Goal: Transaction & Acquisition: Purchase product/service

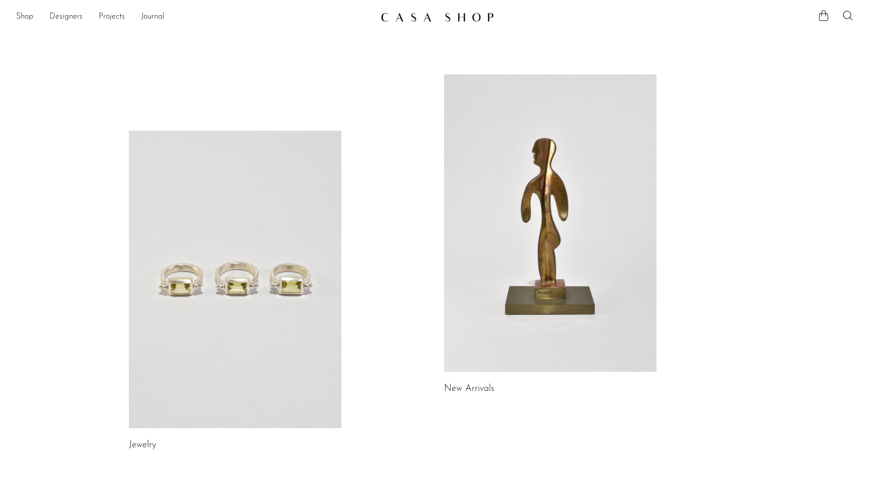
click at [217, 313] on link at bounding box center [235, 280] width 212 height 298
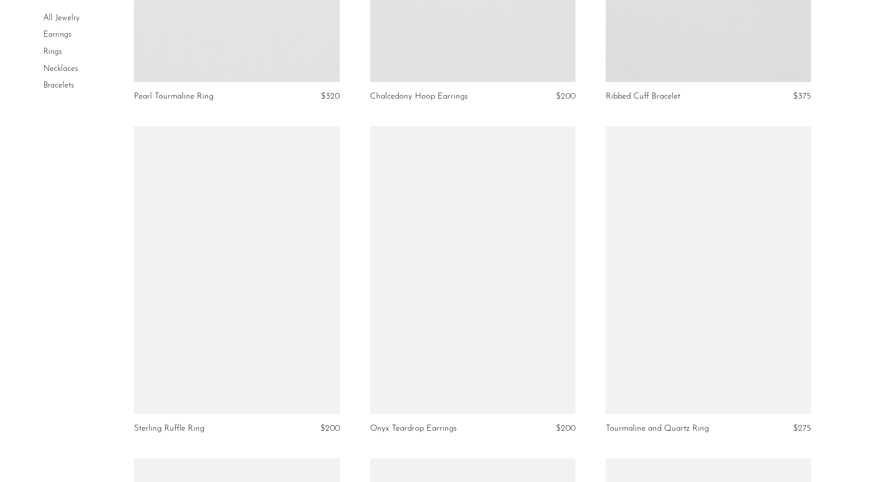
scroll to position [646, 0]
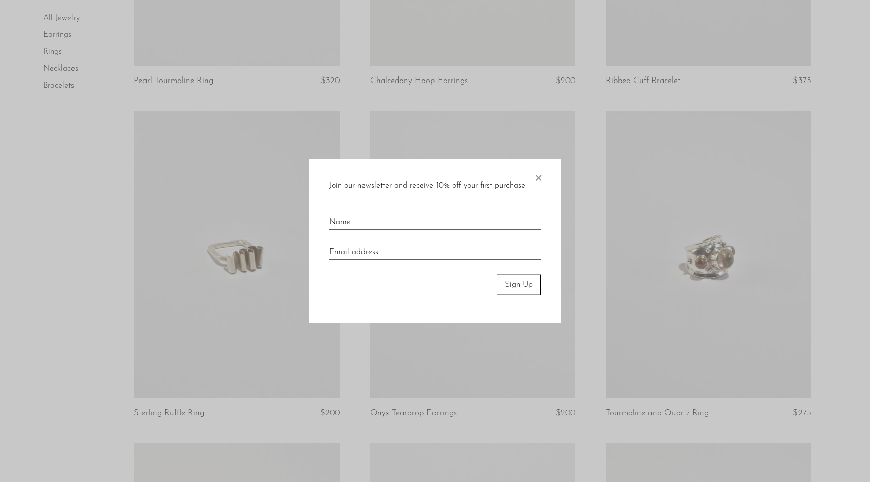
click at [407, 224] on input "text" at bounding box center [434, 218] width 211 height 22
type input "Hannah Tutera"
click at [393, 254] on input "email" at bounding box center [434, 249] width 211 height 22
type input "hannah.tutera@gmail.com"
click at [509, 279] on button "Sign Up" at bounding box center [519, 285] width 44 height 20
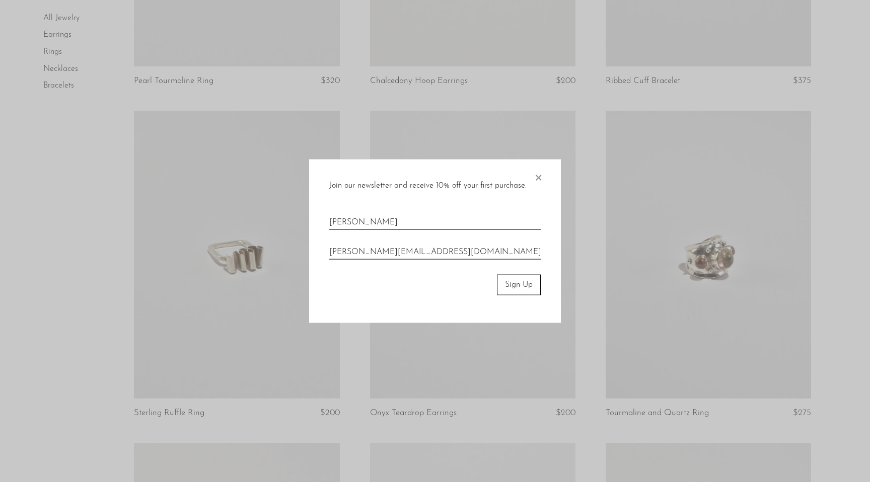
click at [519, 286] on button "Sign Up" at bounding box center [519, 285] width 44 height 20
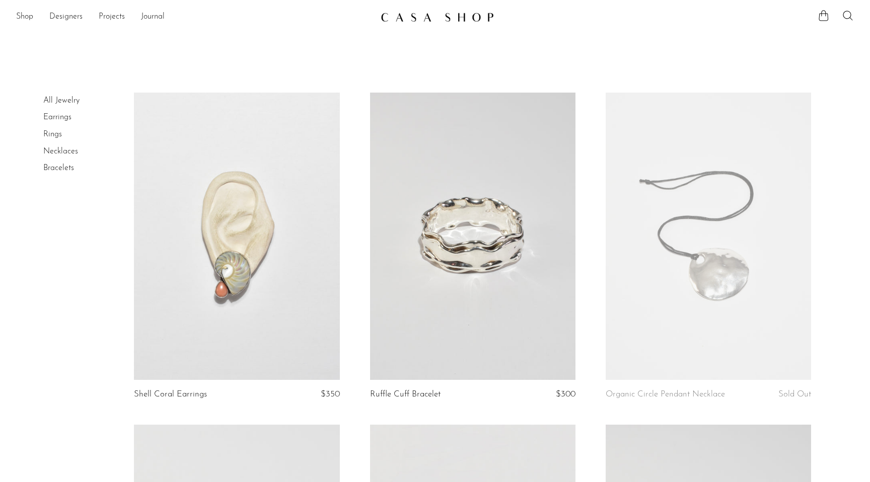
click at [518, 285] on link at bounding box center [472, 237] width 205 height 288
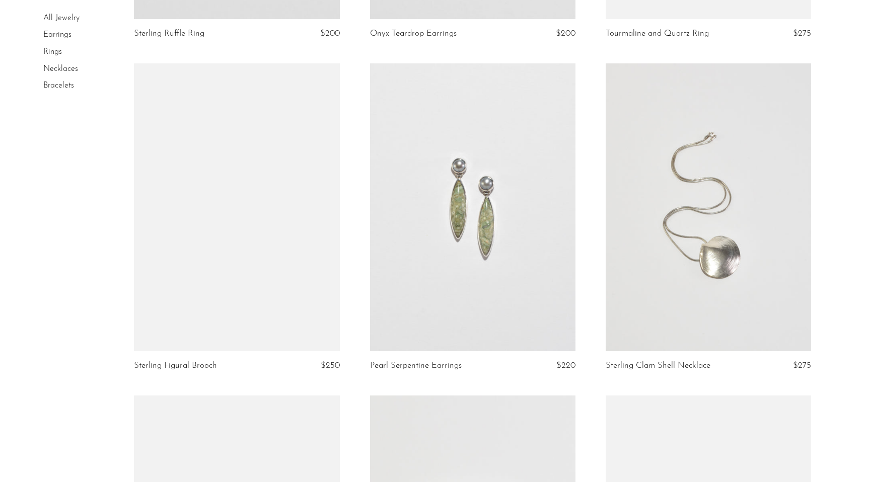
scroll to position [1027, 0]
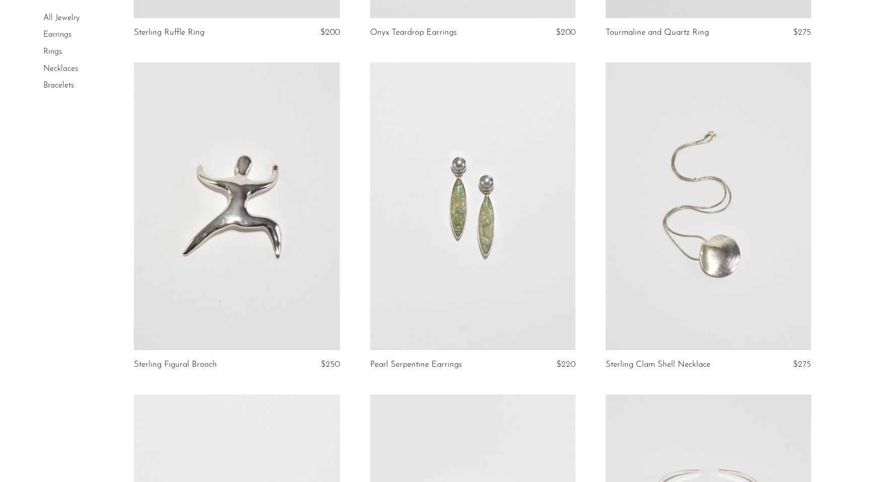
click at [719, 211] on link at bounding box center [708, 206] width 205 height 288
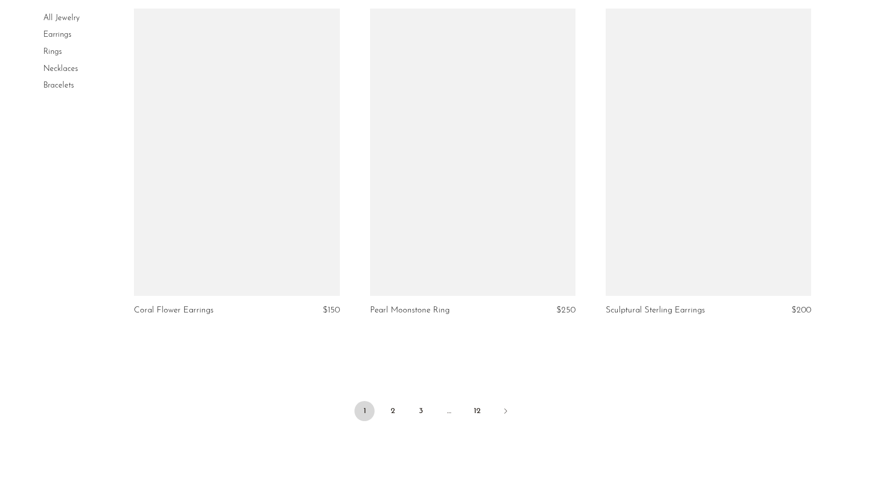
scroll to position [3772, 0]
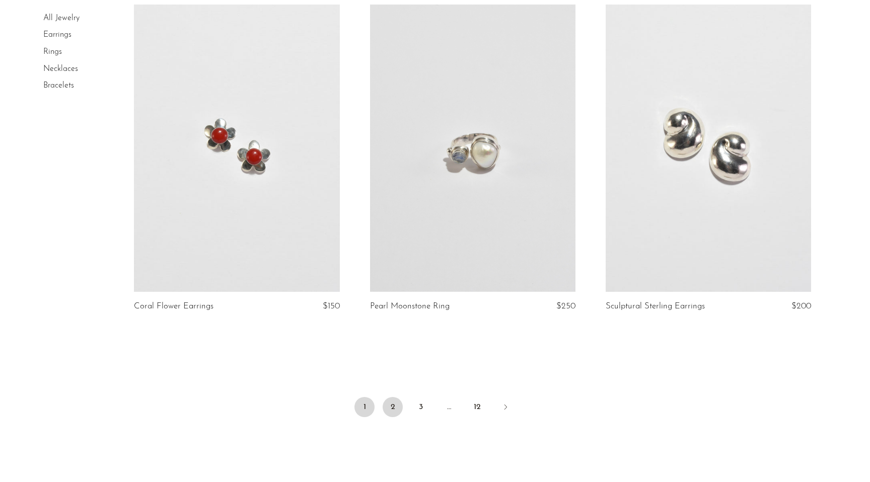
click at [393, 412] on link "2" at bounding box center [393, 407] width 20 height 20
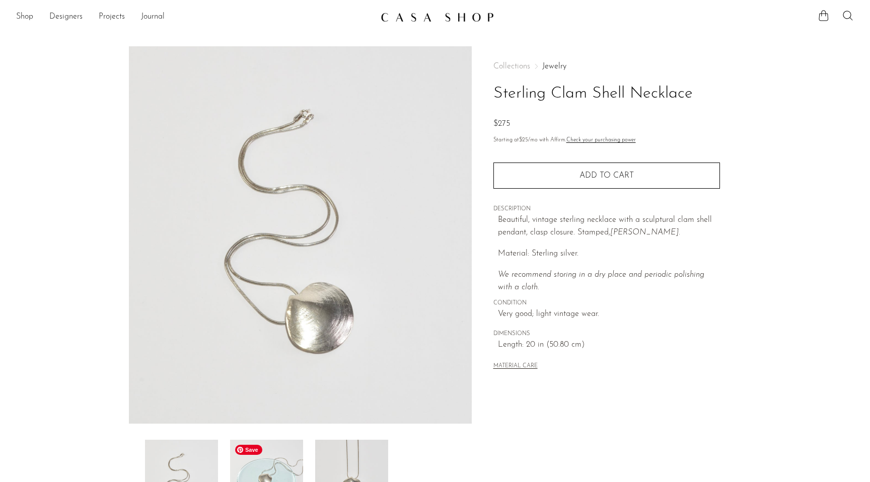
click at [286, 454] on img at bounding box center [266, 480] width 73 height 81
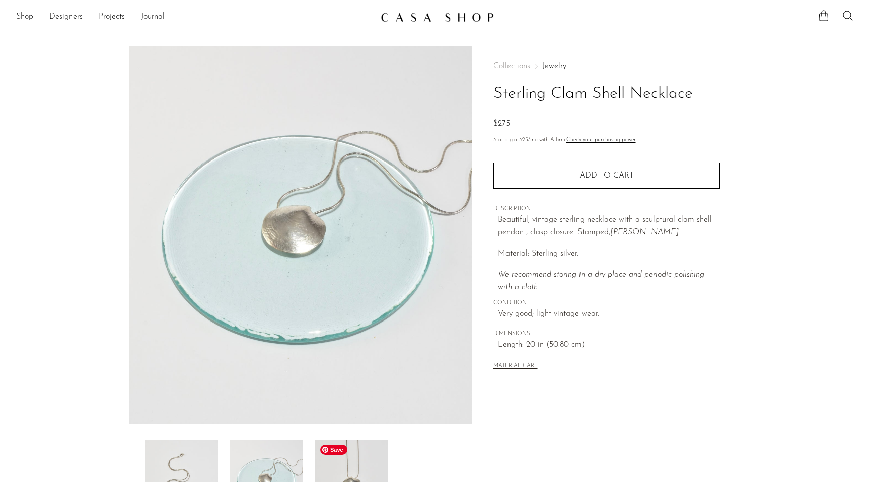
click at [356, 467] on img at bounding box center [351, 480] width 73 height 81
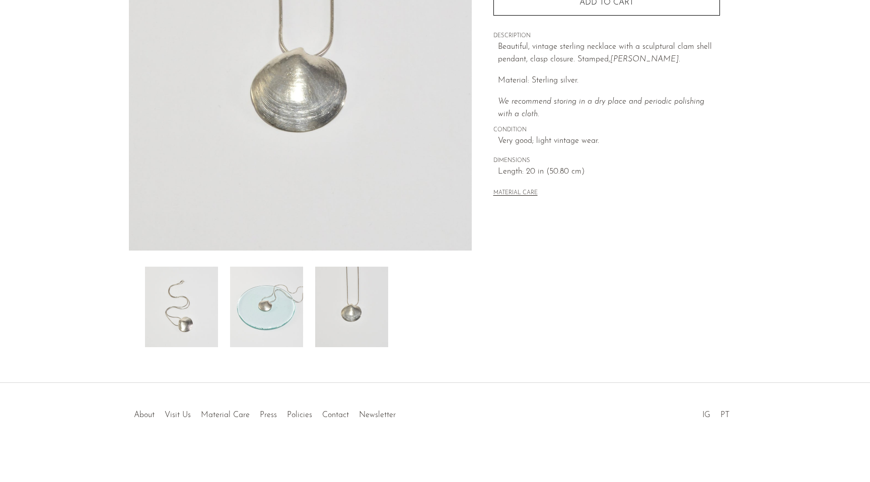
scroll to position [173, 0]
click at [194, 318] on img at bounding box center [181, 307] width 73 height 81
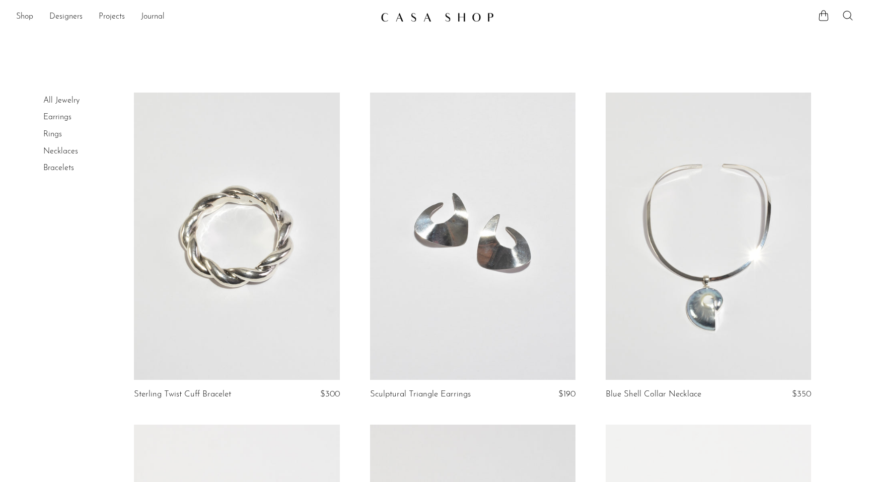
click at [704, 271] on link at bounding box center [708, 237] width 205 height 288
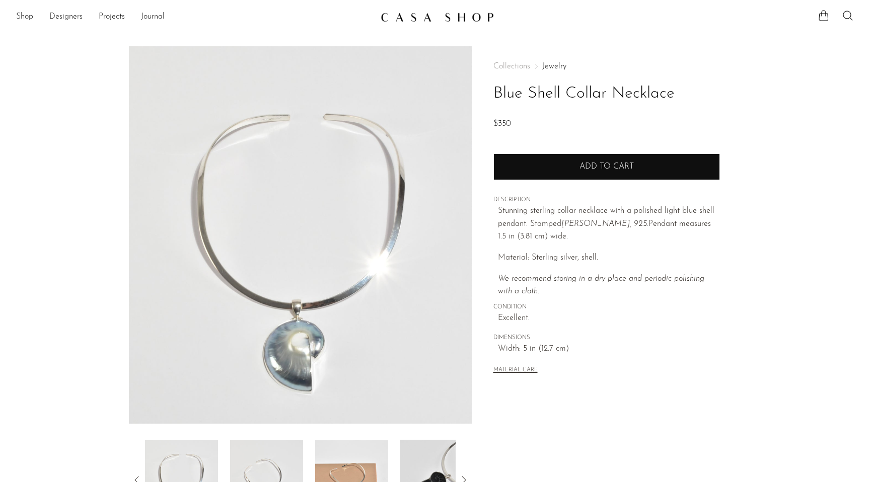
click at [601, 171] on button "Add to cart" at bounding box center [606, 167] width 227 height 26
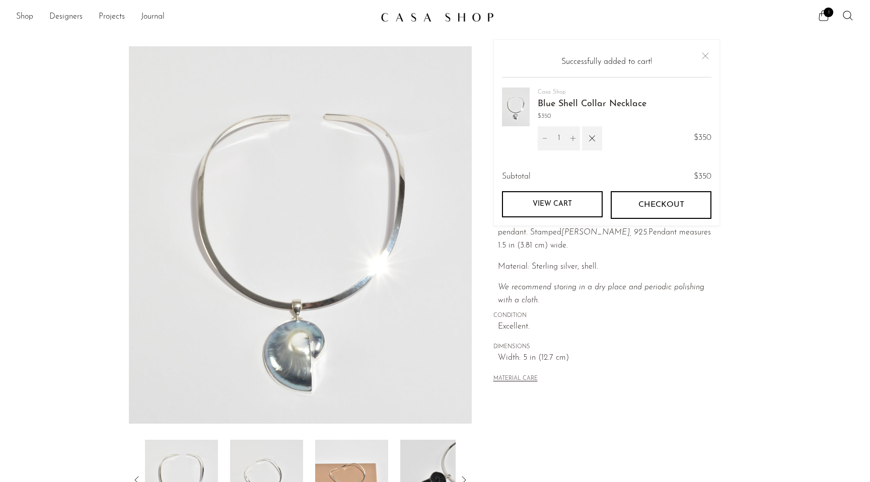
click at [706, 55] on button "Close" at bounding box center [705, 56] width 12 height 12
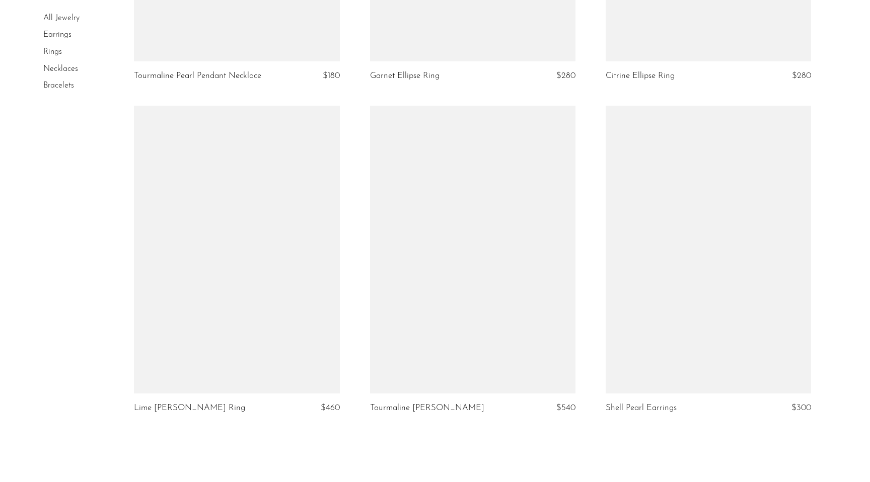
scroll to position [3833, 0]
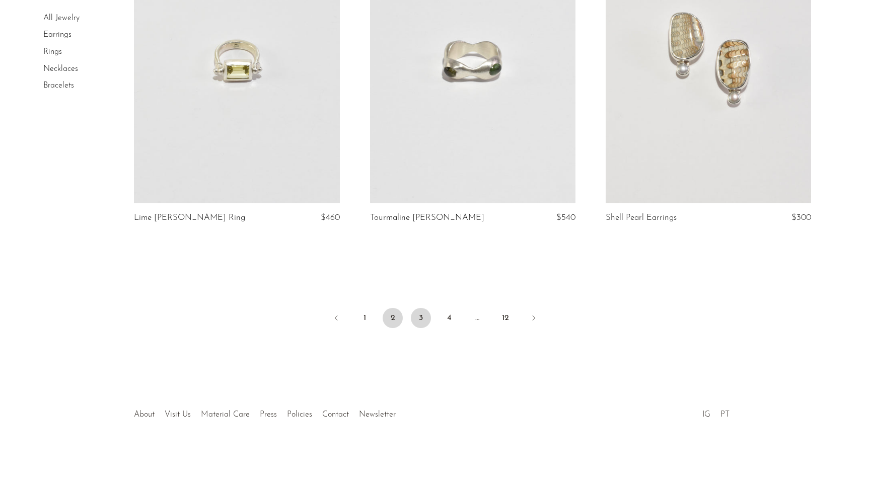
click at [420, 314] on link "3" at bounding box center [421, 318] width 20 height 20
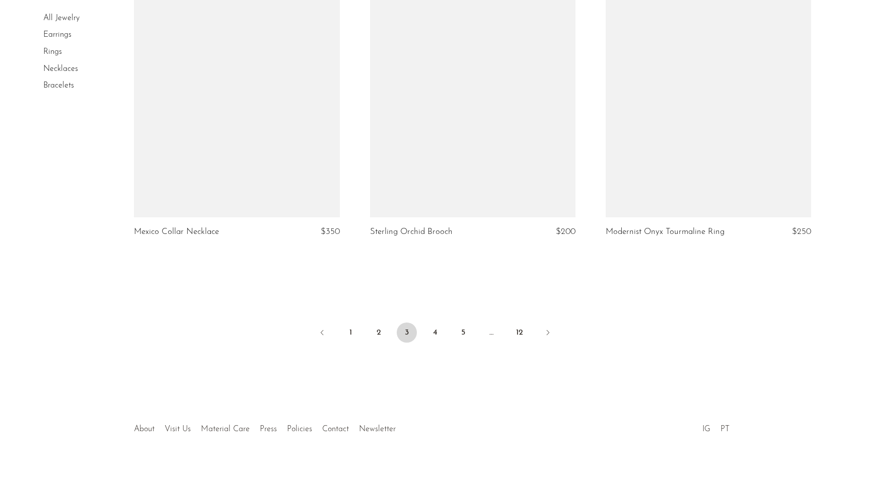
scroll to position [3876, 0]
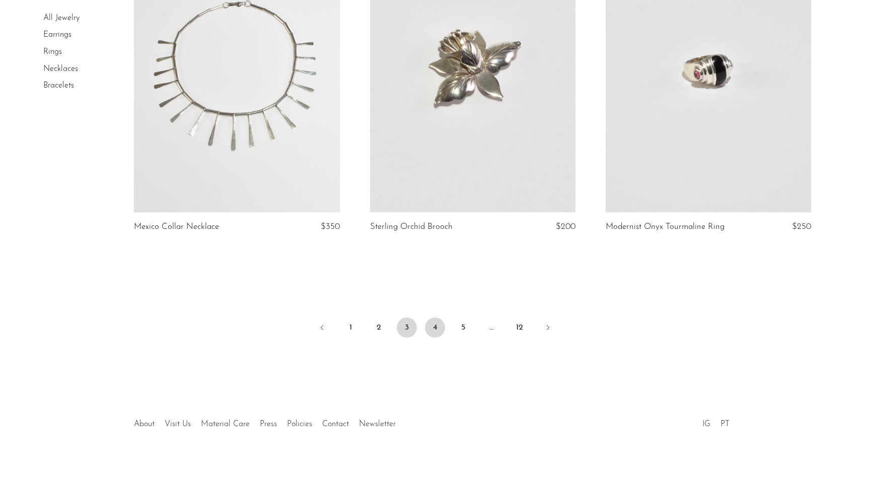
click at [436, 318] on link "4" at bounding box center [435, 328] width 20 height 20
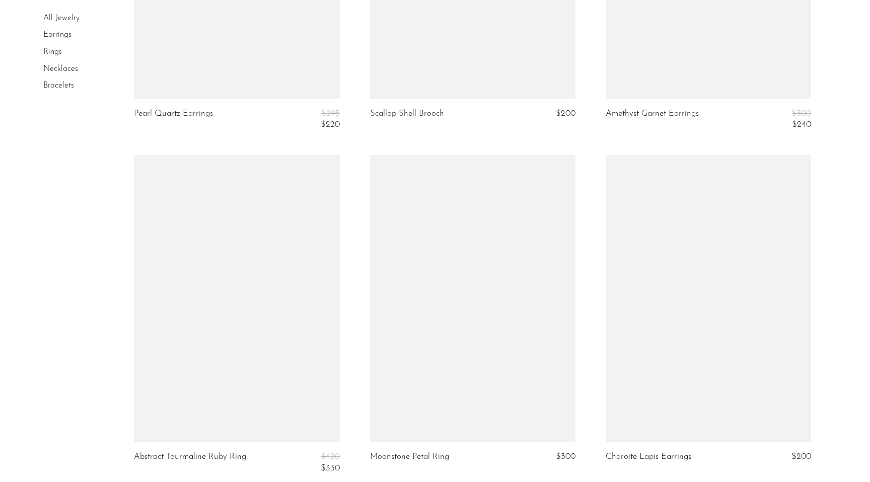
scroll to position [3855, 0]
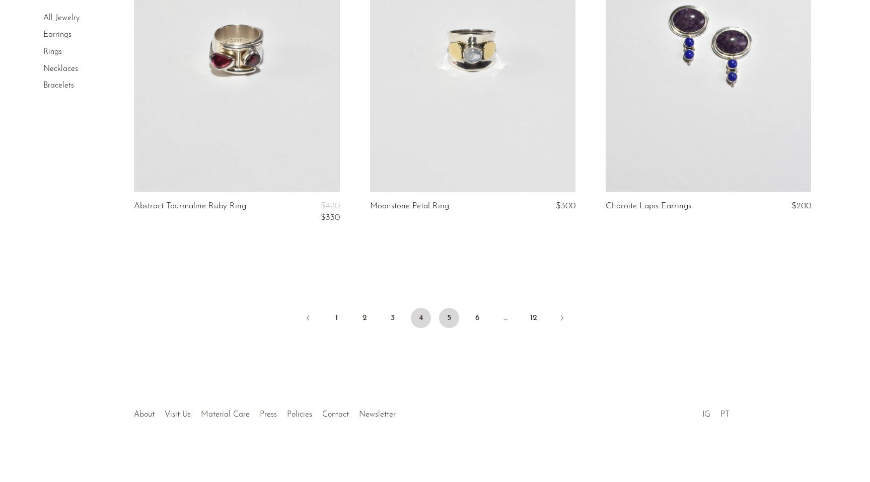
click at [448, 318] on link "5" at bounding box center [449, 318] width 20 height 20
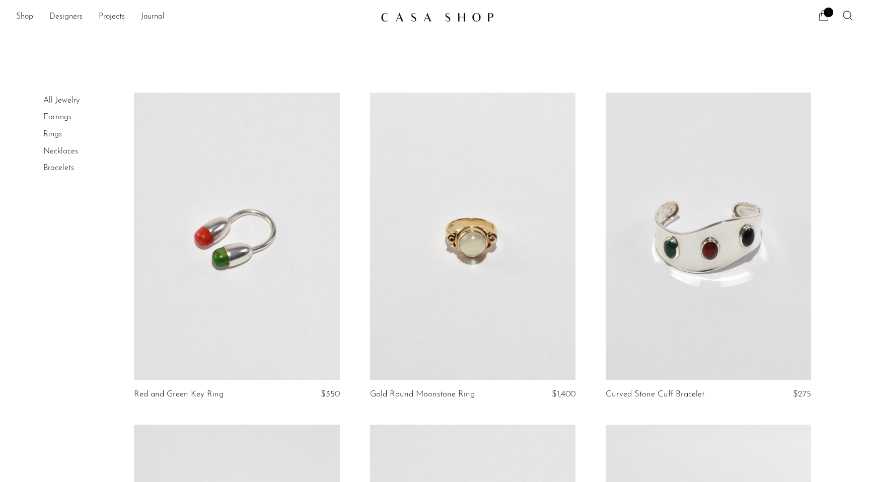
click at [679, 276] on link at bounding box center [708, 237] width 205 height 288
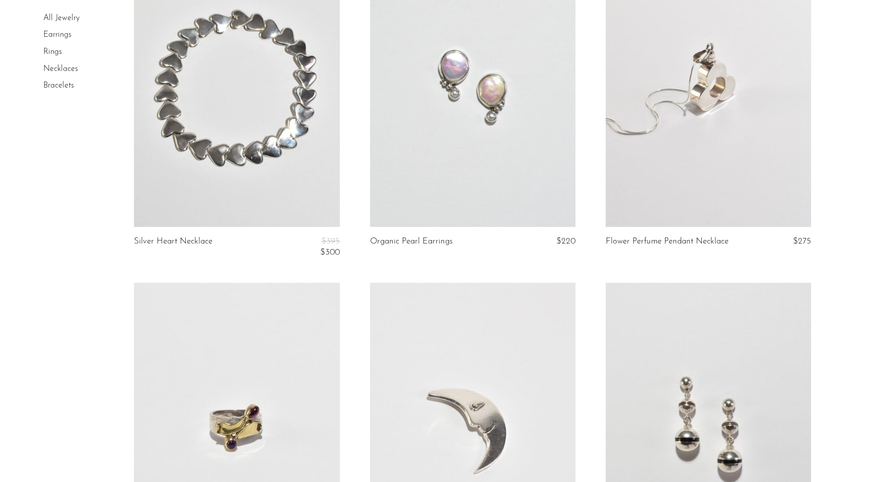
scroll to position [485, 0]
click at [238, 101] on link at bounding box center [236, 84] width 205 height 288
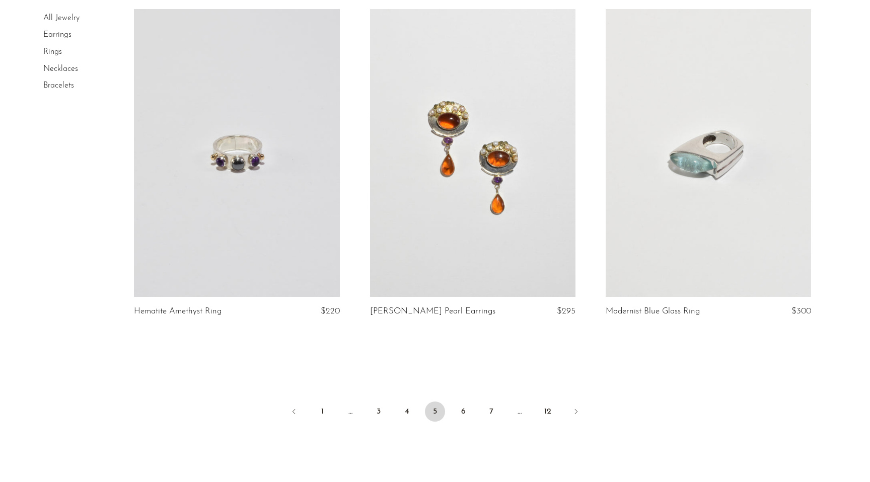
scroll to position [3793, 0]
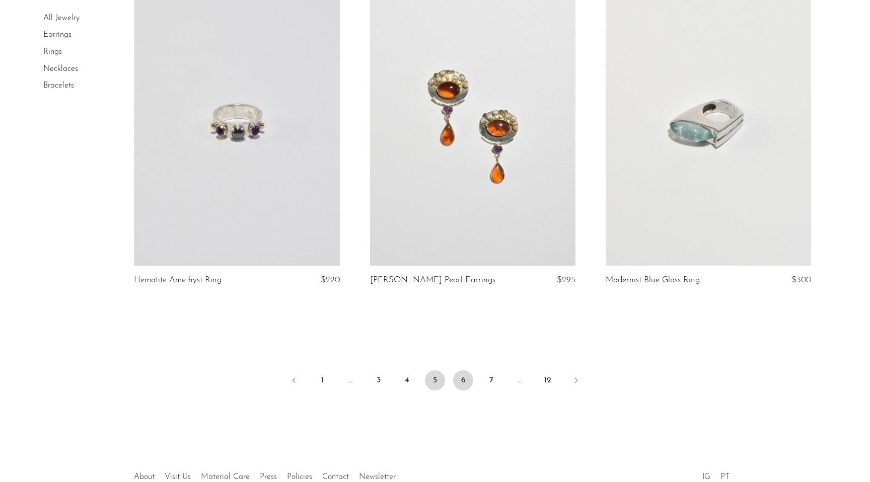
click at [464, 382] on link "6" at bounding box center [463, 381] width 20 height 20
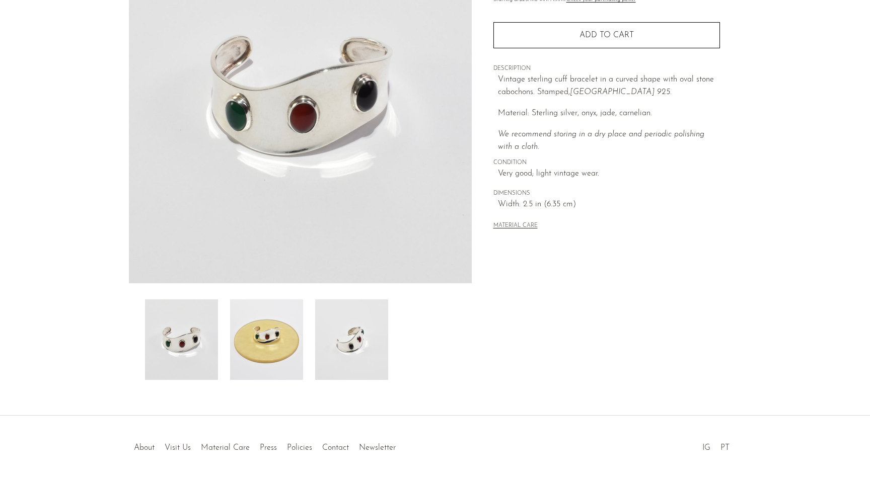
scroll to position [141, 0]
click at [277, 363] on img at bounding box center [266, 339] width 73 height 81
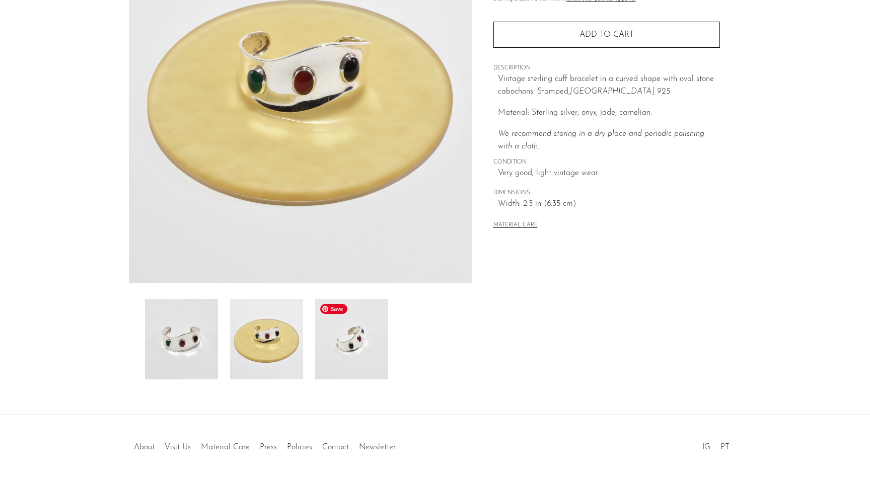
click at [351, 356] on img at bounding box center [351, 339] width 73 height 81
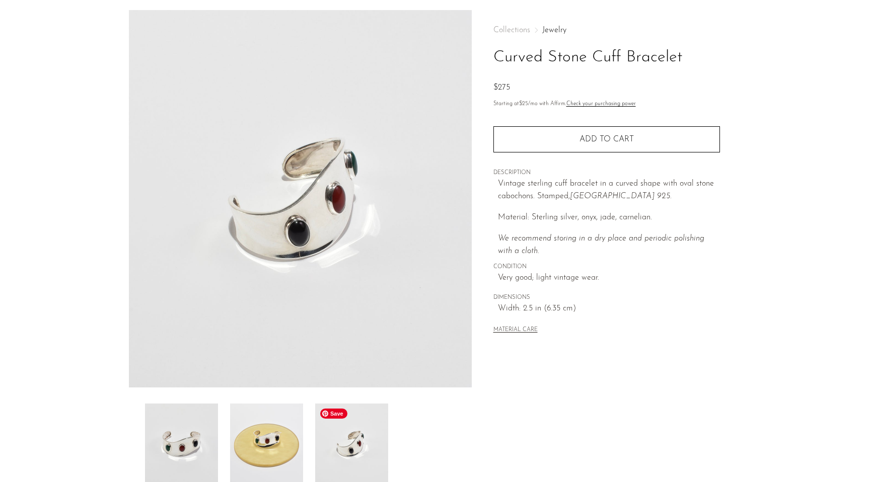
scroll to position [0, 0]
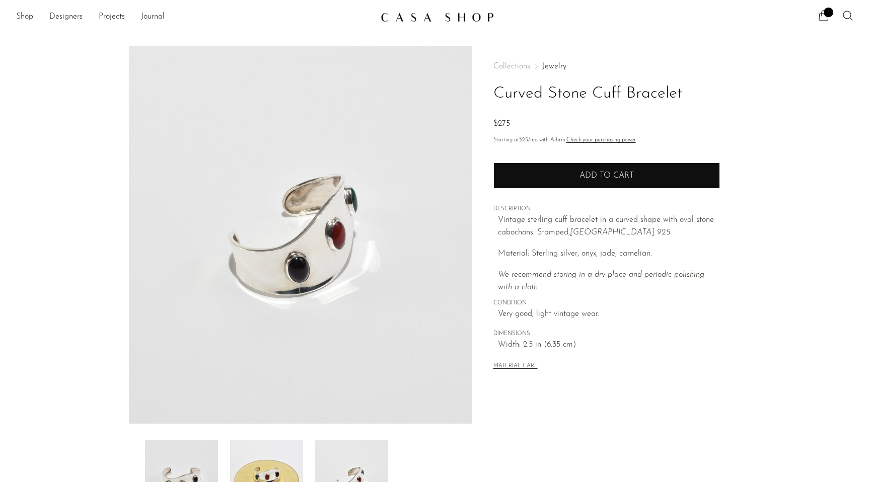
click at [587, 174] on span "Add to cart" at bounding box center [606, 176] width 54 height 8
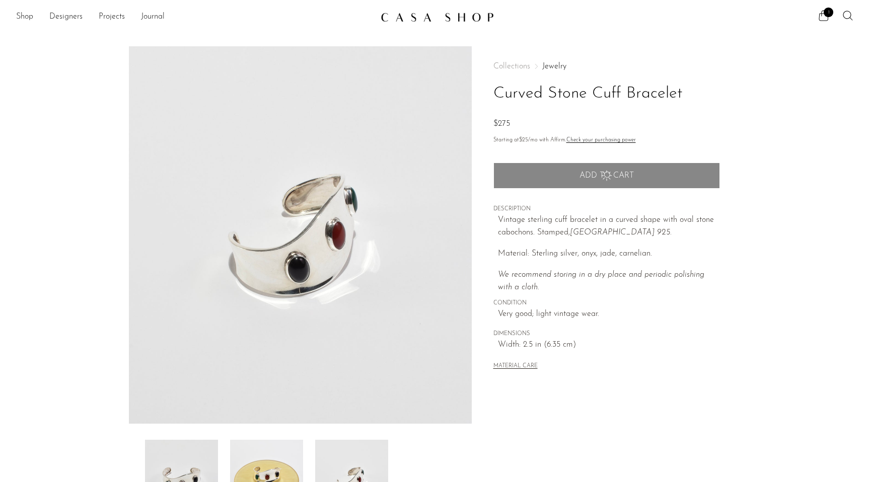
scroll to position [173, 0]
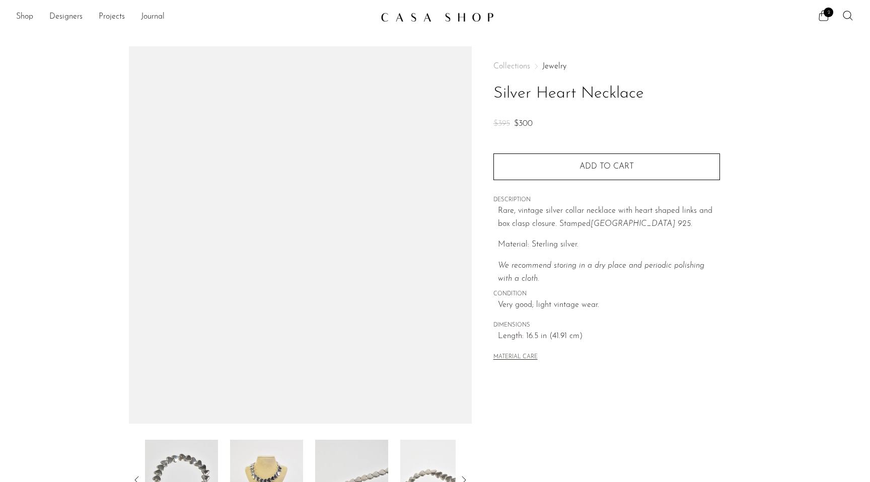
scroll to position [135, 0]
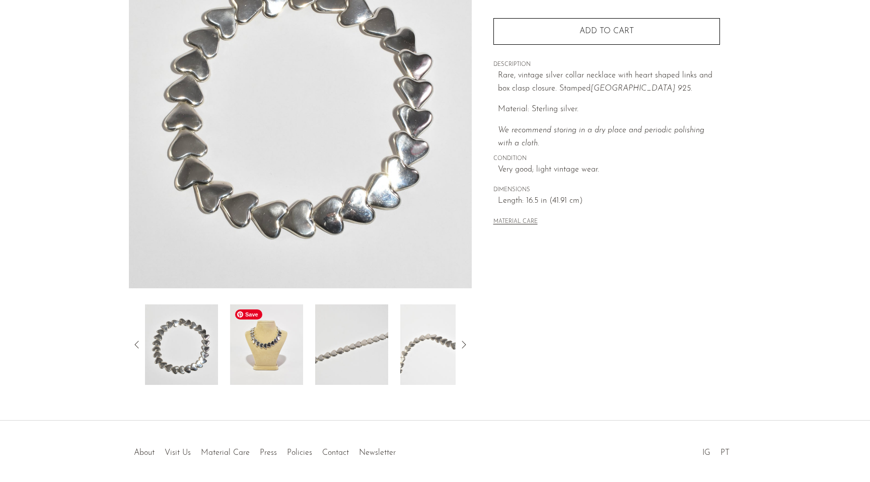
click at [275, 353] on img at bounding box center [266, 345] width 73 height 81
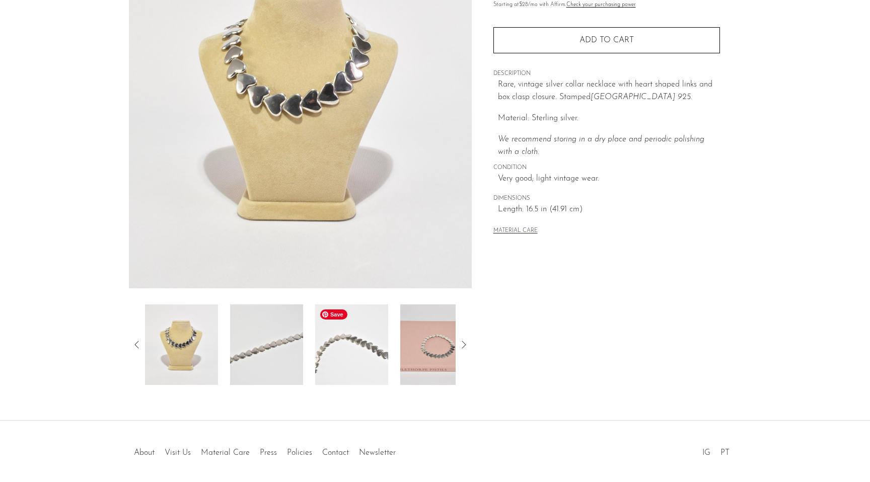
click at [411, 355] on img at bounding box center [436, 345] width 73 height 81
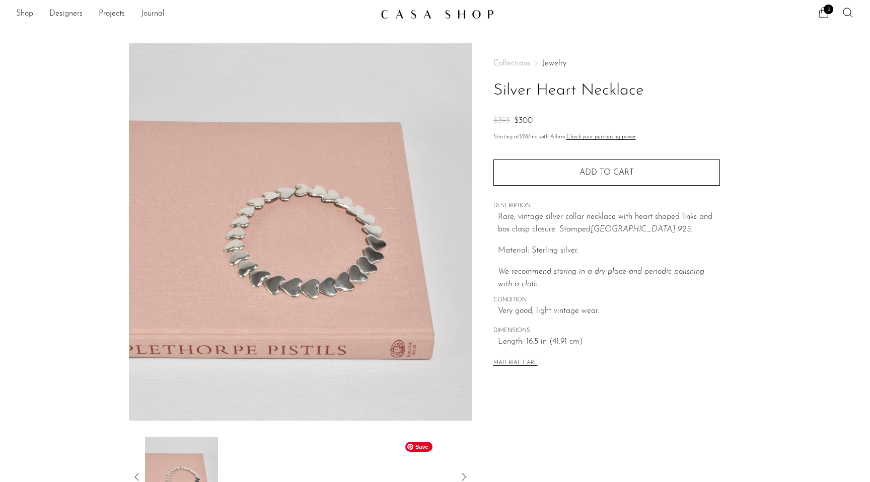
scroll to position [0, 0]
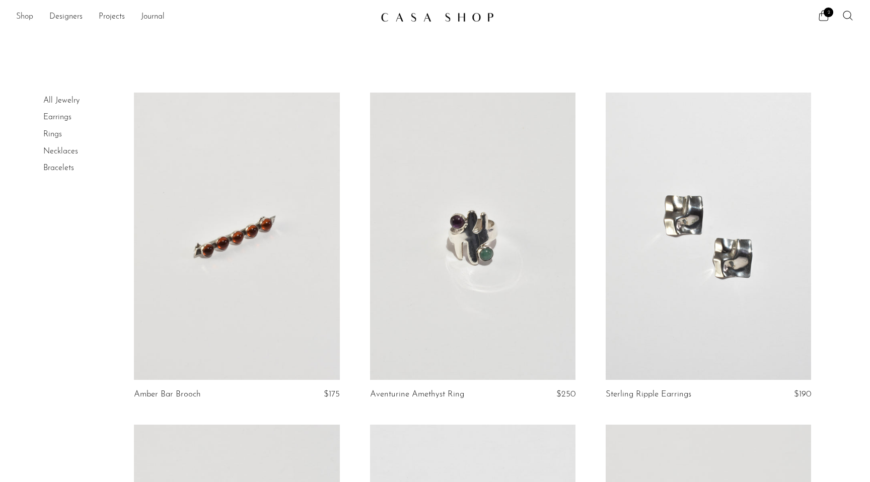
click at [24, 19] on link "Shop" at bounding box center [24, 17] width 17 height 13
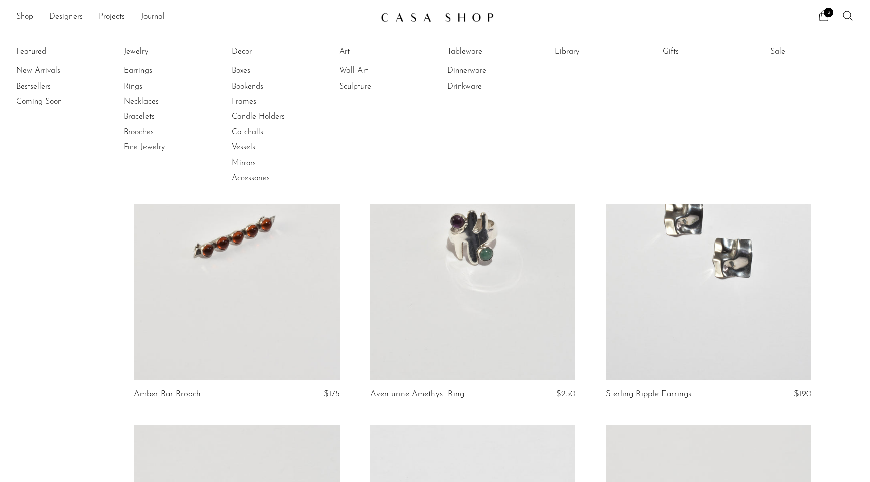
click at [39, 68] on link "New Arrivals" at bounding box center [54, 70] width 76 height 11
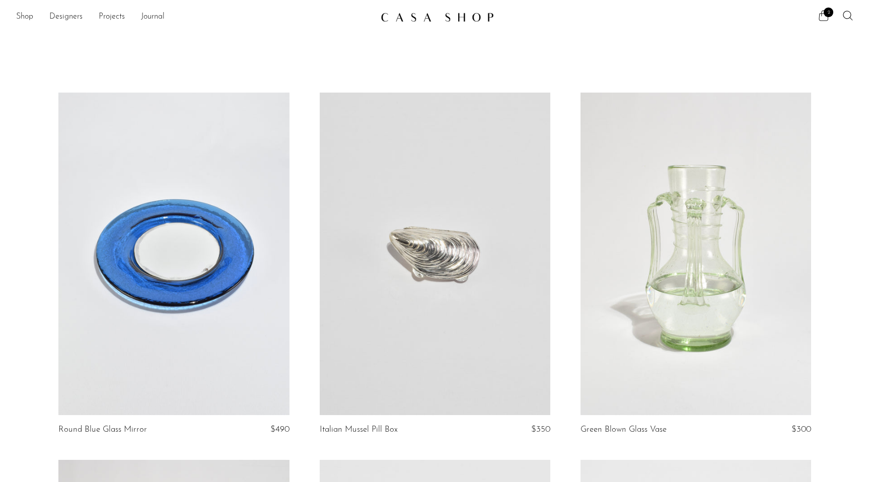
click at [820, 11] on icon at bounding box center [824, 16] width 12 height 12
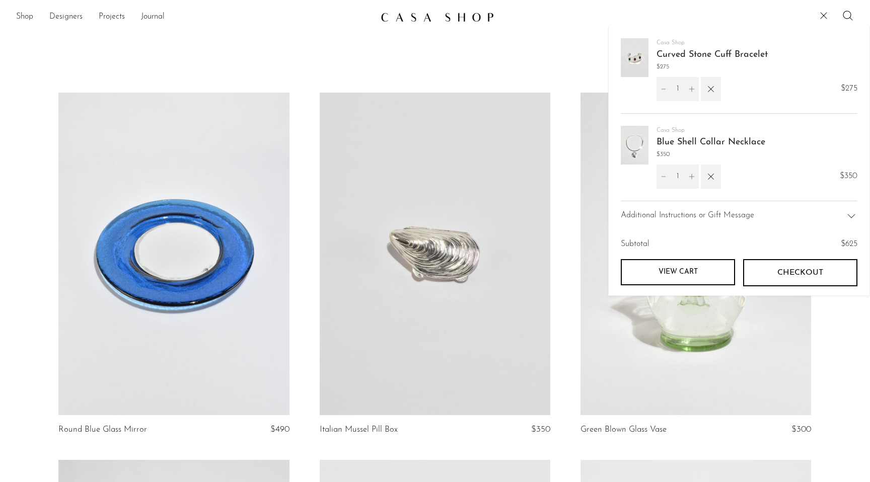
click at [722, 272] on link "View cart" at bounding box center [678, 272] width 114 height 26
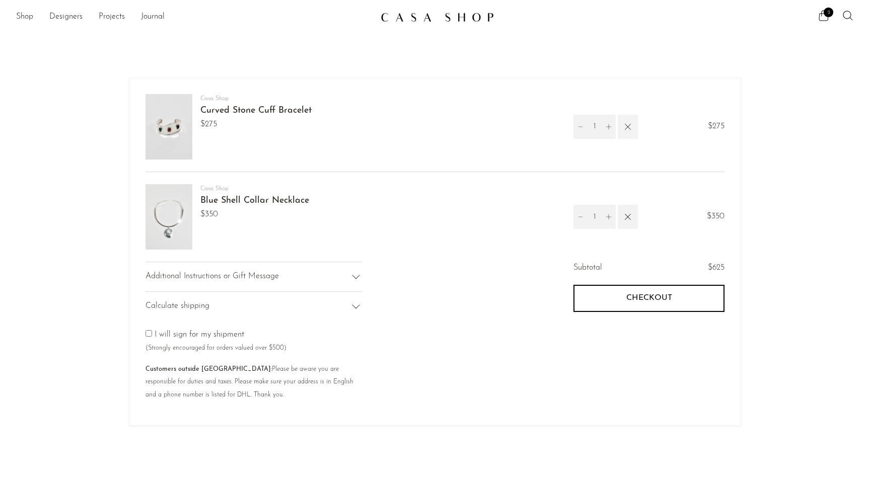
click at [624, 126] on icon "button" at bounding box center [627, 126] width 11 height 11
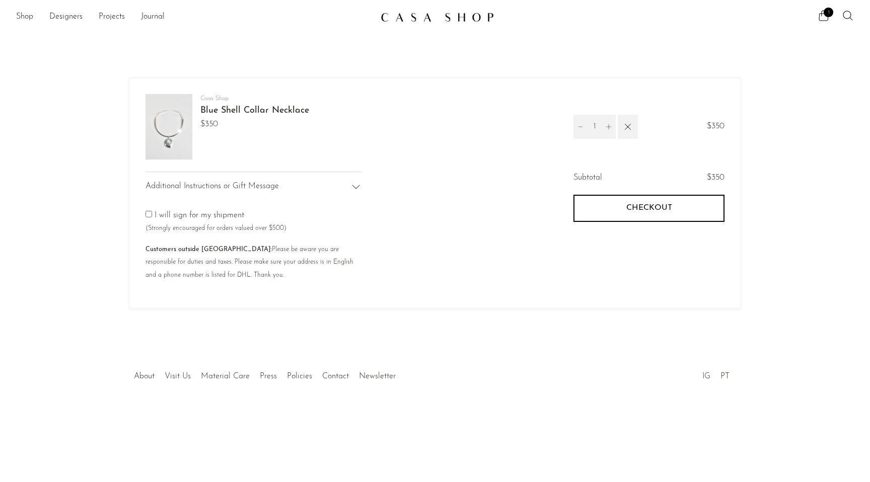
click at [576, 237] on shop-pay-wallet-button at bounding box center [574, 233] width 3 height 8
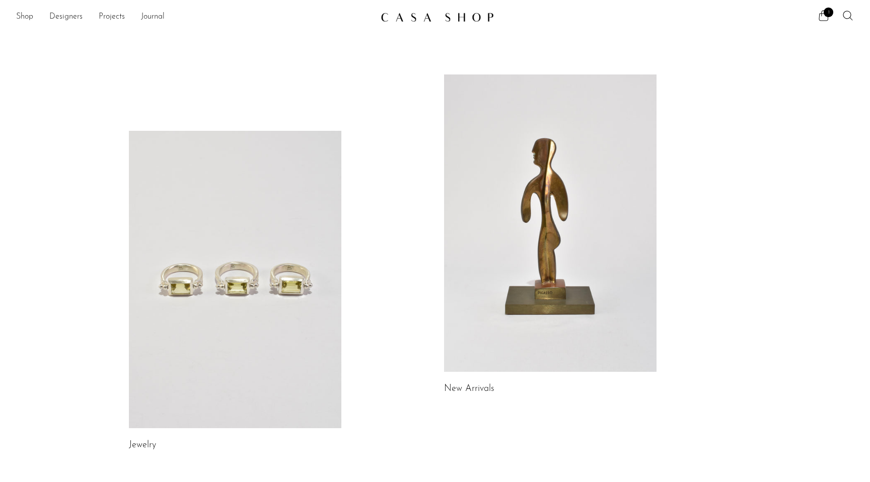
click at [148, 38] on div "Jewelry New Arrivals Library Gifts" at bounding box center [435, 452] width 870 height 853
